Goal: Task Accomplishment & Management: Manage account settings

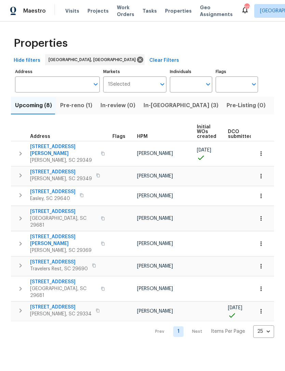
click at [55, 304] on span "[STREET_ADDRESS]" at bounding box center [60, 307] width 61 height 7
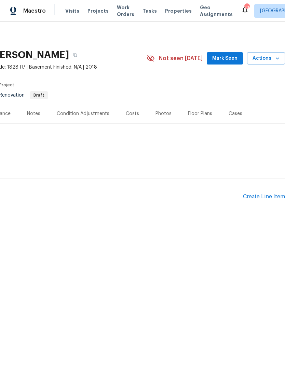
scroll to position [0, 101]
click at [225, 56] on span "Mark Seen" at bounding box center [224, 58] width 25 height 9
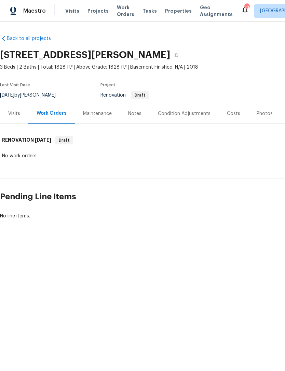
scroll to position [0, 0]
click at [17, 114] on div "Visits" at bounding box center [14, 113] width 12 height 7
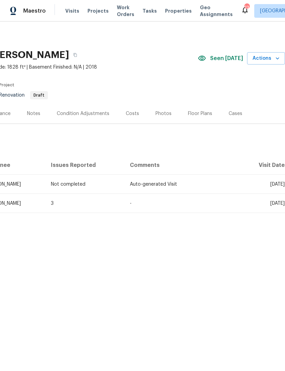
scroll to position [0, 101]
click at [270, 183] on span "Thu, Oct 16 2025" at bounding box center [277, 184] width 14 height 5
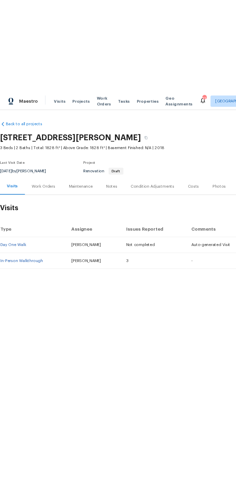
scroll to position [0, 0]
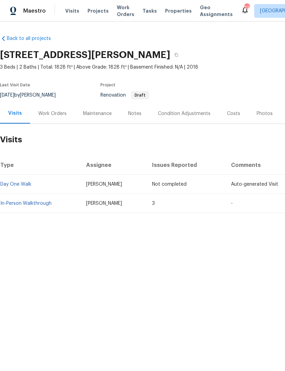
click at [70, 11] on span "Visits" at bounding box center [72, 11] width 14 height 7
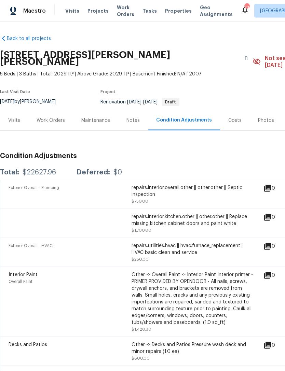
scroll to position [1, 0]
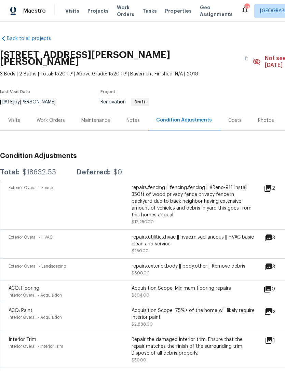
click at [68, 13] on span "Visits" at bounding box center [72, 11] width 14 height 7
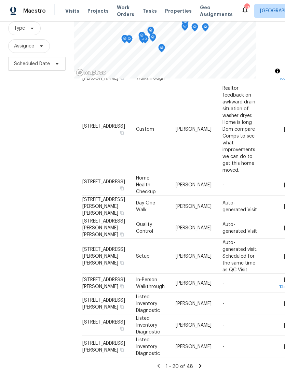
scroll to position [22, 0]
click at [197, 363] on icon at bounding box center [200, 366] width 6 height 6
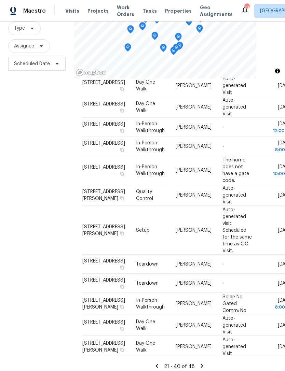
click at [201, 364] on icon at bounding box center [202, 366] width 2 height 4
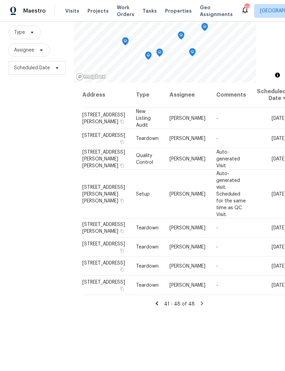
scroll to position [61, 0]
click at [157, 307] on icon at bounding box center [157, 304] width 6 height 6
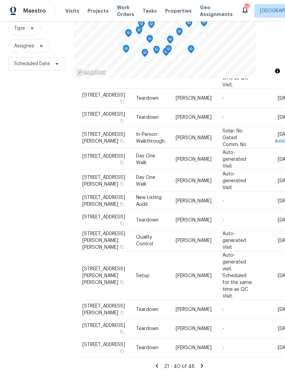
scroll to position [22, 0]
click at [201, 364] on icon at bounding box center [202, 366] width 2 height 4
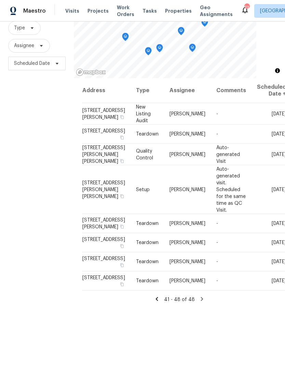
scroll to position [66, 0]
click at [201, 301] on icon at bounding box center [202, 299] width 2 height 4
click at [201, 303] on icon at bounding box center [202, 299] width 6 height 6
click at [199, 303] on icon at bounding box center [202, 299] width 6 height 6
click at [157, 303] on icon at bounding box center [157, 299] width 6 height 6
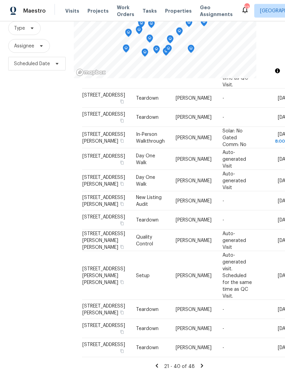
scroll to position [22, 0]
click at [157, 357] on div "Address Type Assignee Comments Scheduled Date ↑ 126 Keel Ln, Simpsonville, SC 2…" at bounding box center [179, 116] width 195 height 508
click at [158, 363] on icon at bounding box center [157, 366] width 6 height 6
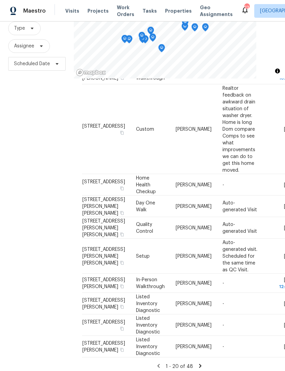
click at [199, 363] on icon at bounding box center [200, 366] width 6 height 6
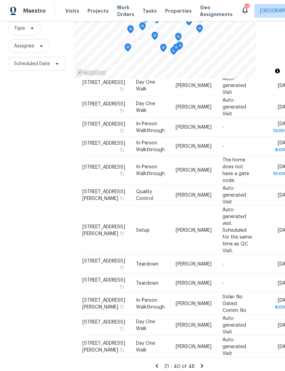
click at [199, 363] on icon at bounding box center [202, 366] width 6 height 6
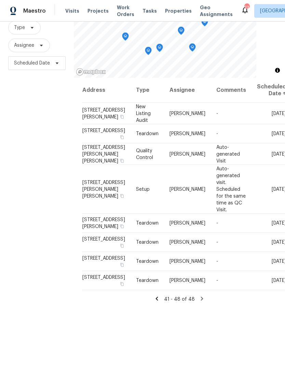
scroll to position [66, 0]
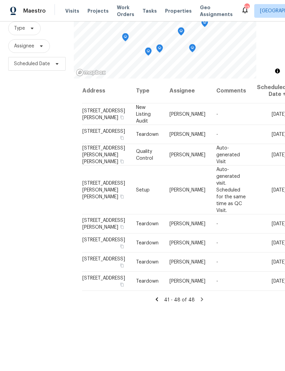
click at [201, 303] on icon at bounding box center [202, 299] width 6 height 6
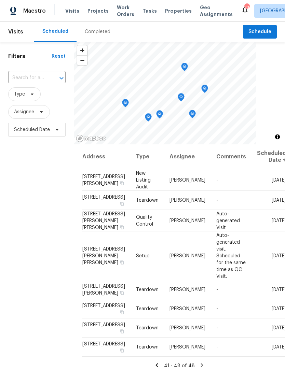
scroll to position [0, 0]
click at [95, 10] on span "Projects" at bounding box center [97, 11] width 21 height 7
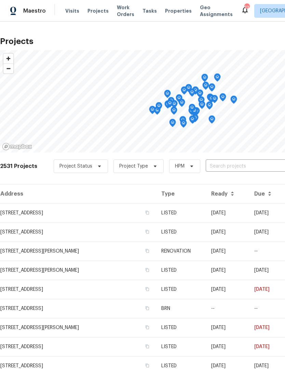
click at [95, 10] on span "Projects" at bounding box center [97, 11] width 21 height 7
click at [178, 162] on span "HPM" at bounding box center [184, 166] width 31 height 14
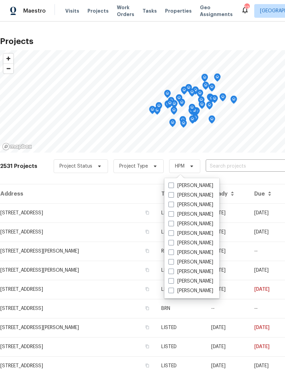
click at [172, 184] on span at bounding box center [170, 185] width 5 height 5
click at [172, 184] on input "[PERSON_NAME]" at bounding box center [170, 184] width 4 height 4
checkbox input "true"
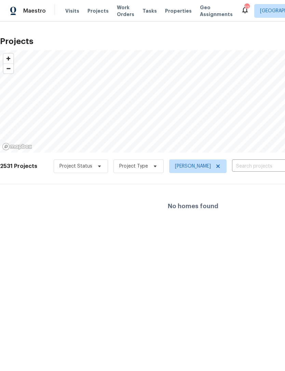
click at [170, 11] on span "Properties" at bounding box center [178, 11] width 27 height 7
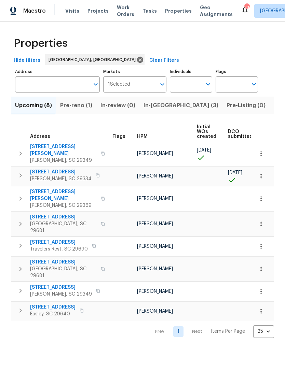
click at [76, 104] on span "Pre-reno (1)" at bounding box center [76, 106] width 32 height 10
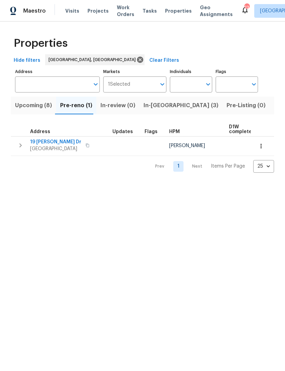
click at [30, 105] on span "Upcoming (8)" at bounding box center [33, 106] width 37 height 10
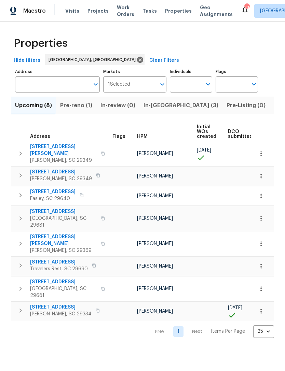
click at [57, 304] on span "190 Tiara Ridge Ln" at bounding box center [60, 307] width 61 height 7
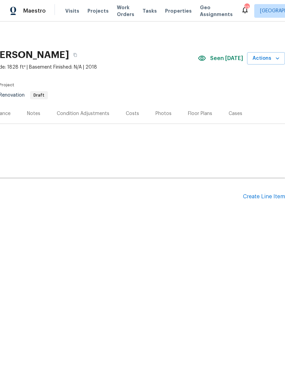
scroll to position [0, 101]
click at [263, 57] on span "Actions" at bounding box center [265, 58] width 27 height 9
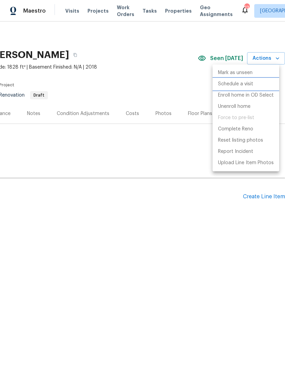
click at [244, 86] on p "Schedule a visit" at bounding box center [235, 84] width 35 height 7
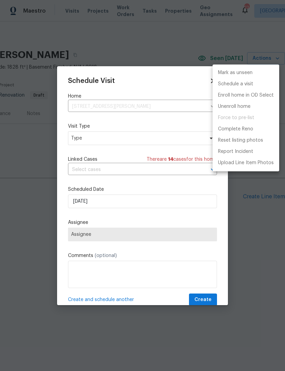
click at [97, 139] on div at bounding box center [142, 185] width 285 height 371
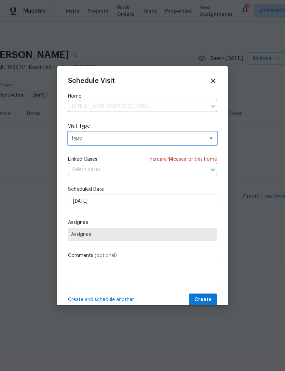
click at [207, 135] on span "Type" at bounding box center [142, 138] width 149 height 14
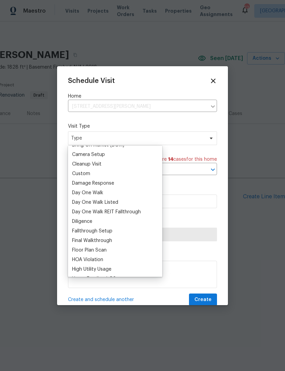
scroll to position [85, 0]
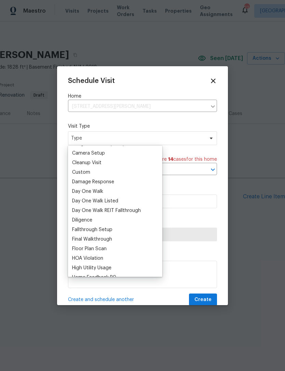
click at [94, 191] on div "Day One Walk" at bounding box center [87, 191] width 31 height 7
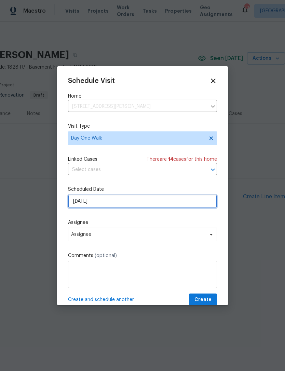
click at [118, 203] on input "[DATE]" at bounding box center [142, 202] width 149 height 14
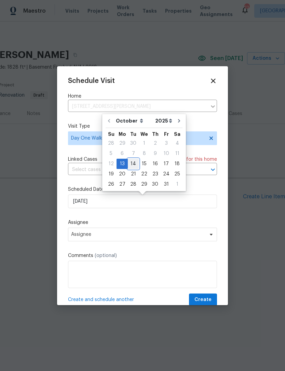
click at [133, 163] on div "14" at bounding box center [133, 164] width 11 height 10
type input "[DATE]"
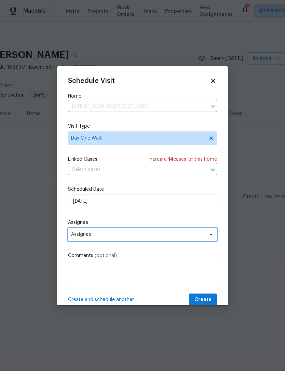
click at [118, 236] on span "Assignee" at bounding box center [138, 234] width 134 height 5
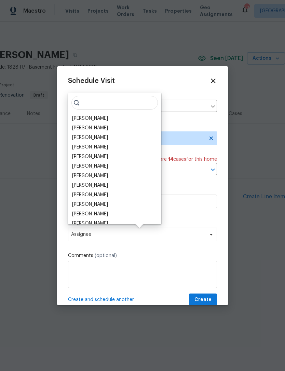
click at [96, 137] on div "[PERSON_NAME]" at bounding box center [90, 137] width 36 height 7
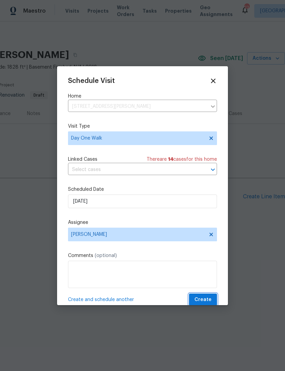
click at [200, 296] on button "Create" at bounding box center [203, 300] width 28 height 13
